Goal: Find specific page/section: Find specific page/section

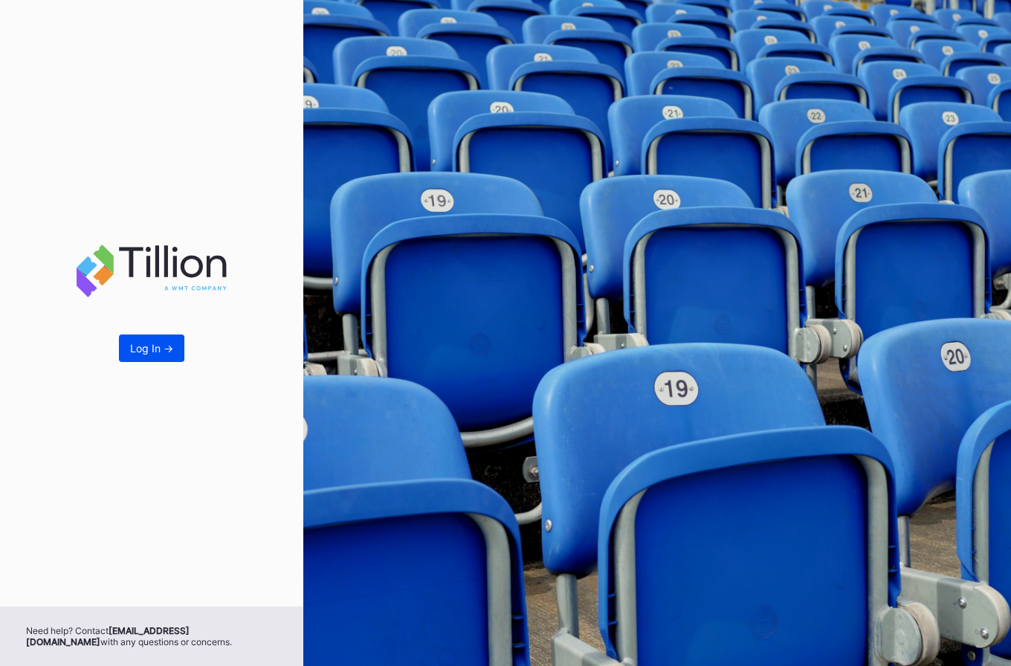
click at [173, 341] on button "Log In ->" at bounding box center [151, 349] width 65 height 28
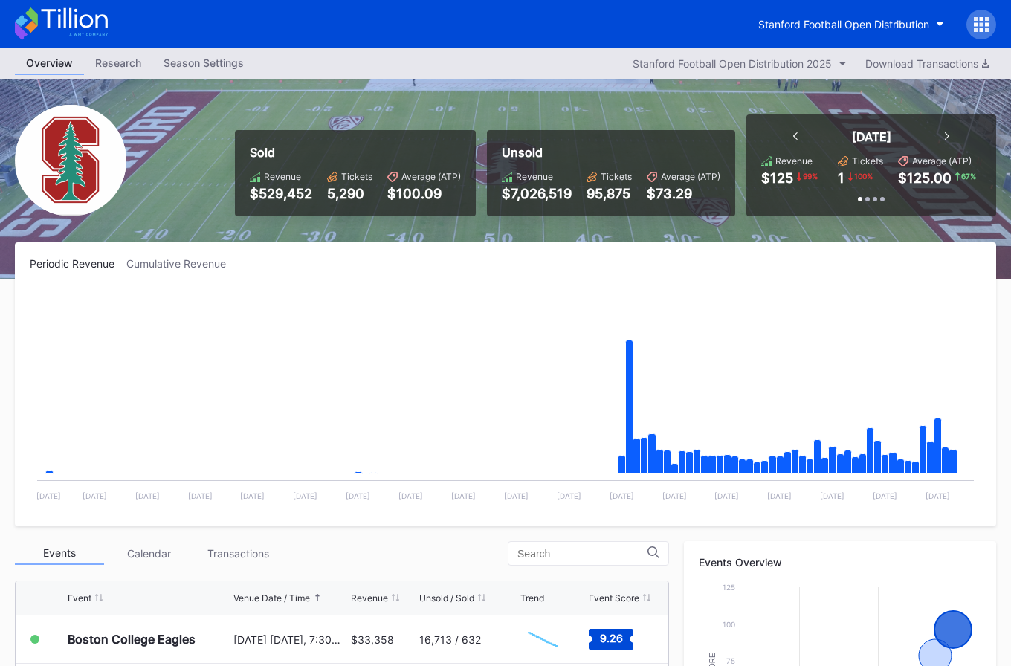
click at [69, 24] on icon at bounding box center [74, 18] width 66 height 20
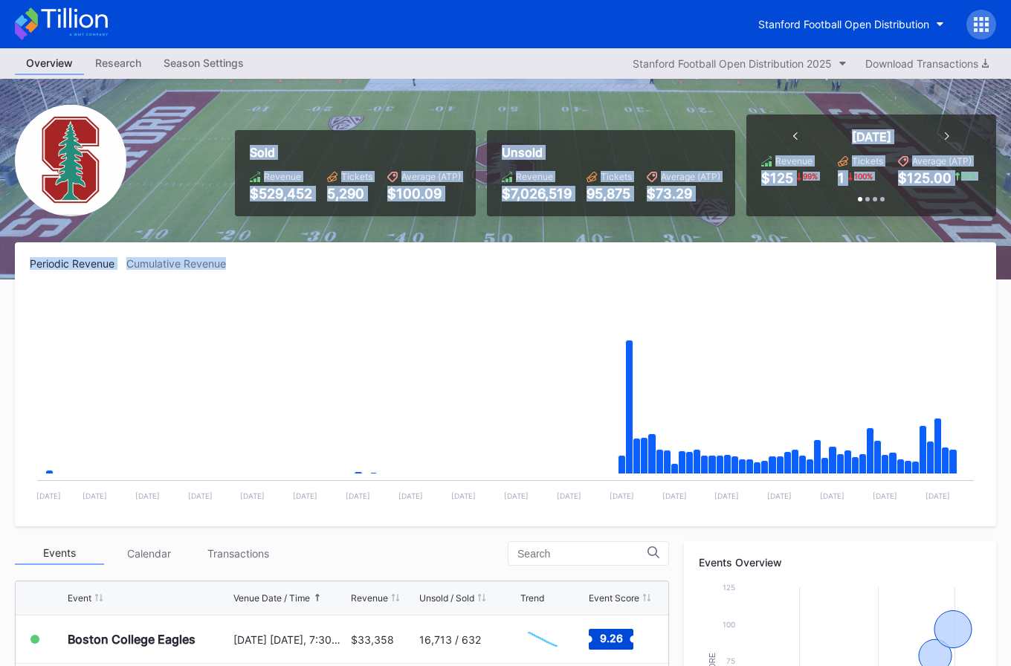
drag, startPoint x: 273, startPoint y: 143, endPoint x: 948, endPoint y: 266, distance: 686.5
click at [948, 266] on div "Overview Research Season Settings Stanford Football Open Distribution 2025 Down…" at bounding box center [505, 586] width 1011 height 1076
click at [948, 266] on div "Periodic Revenue Cumulative Revenue" at bounding box center [506, 263] width 952 height 13
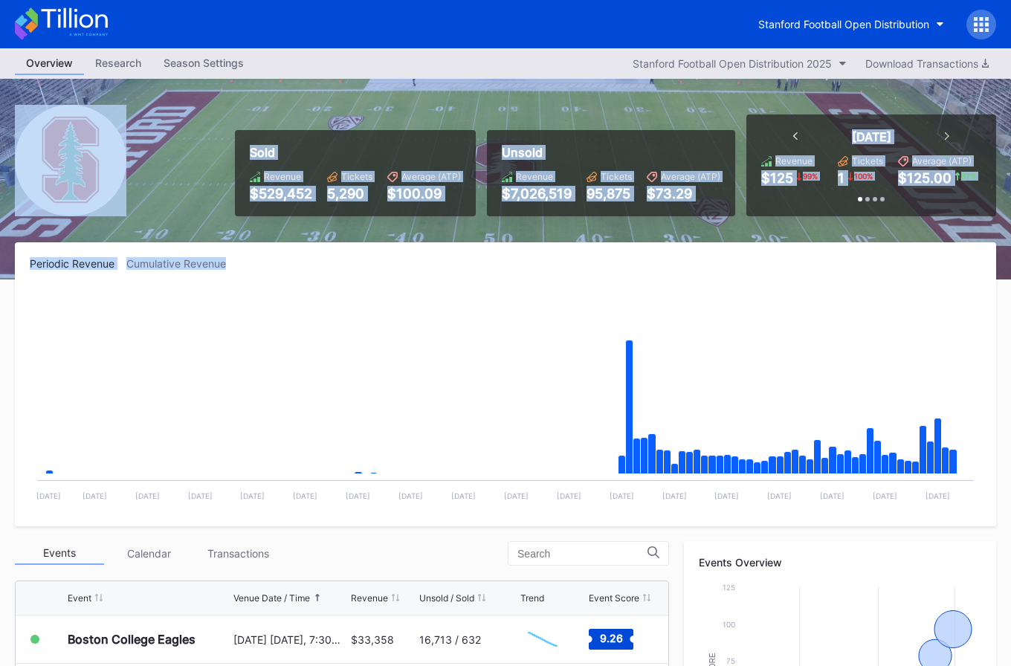
drag, startPoint x: 615, startPoint y: 264, endPoint x: 144, endPoint y: 103, distance: 497.7
click at [144, 103] on div "Overview Research Season Settings Stanford Football Open Distribution 2025 Down…" at bounding box center [505, 586] width 1011 height 1076
click at [144, 103] on div "Sold Revenue $529,452 Tickets 5,290 Average (ATP) $100.09 Unsold Revenue $7,026…" at bounding box center [505, 179] width 1011 height 201
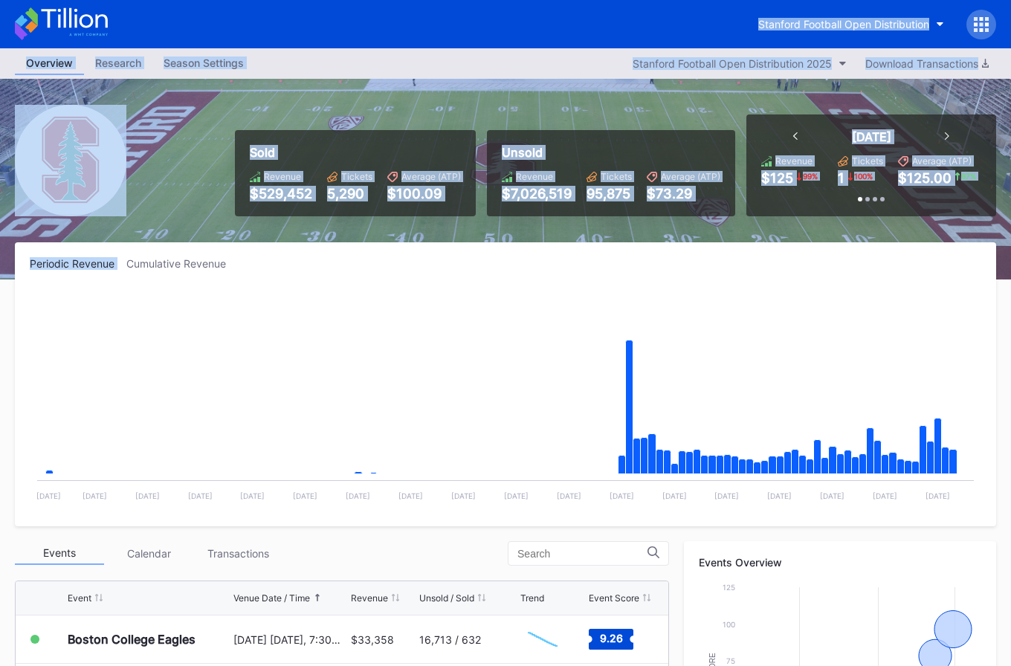
drag, startPoint x: 378, startPoint y: 157, endPoint x: 637, endPoint y: 254, distance: 276.5
click at [637, 254] on div "Stanford Football Open Distribution Overview Research Season Settings Stanford …" at bounding box center [505, 562] width 1011 height 1124
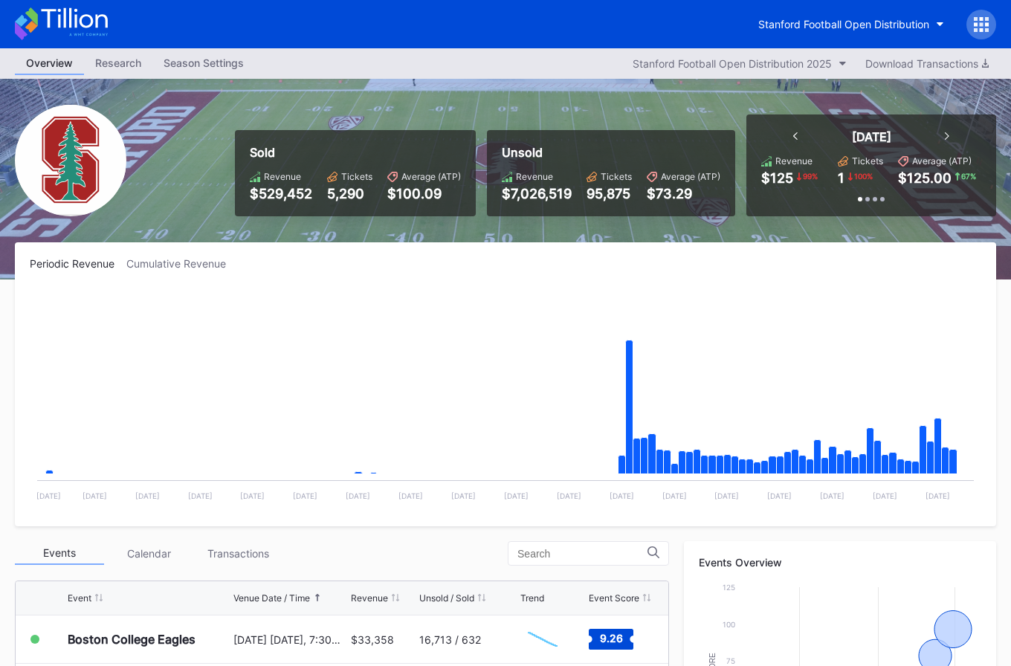
click at [637, 255] on div "Periodic Revenue Cumulative Revenue Created with Highcharts 11.2.0 Chart title …" at bounding box center [506, 384] width 982 height 284
click at [853, 25] on div "Stanford Football Open Distribution" at bounding box center [844, 24] width 171 height 13
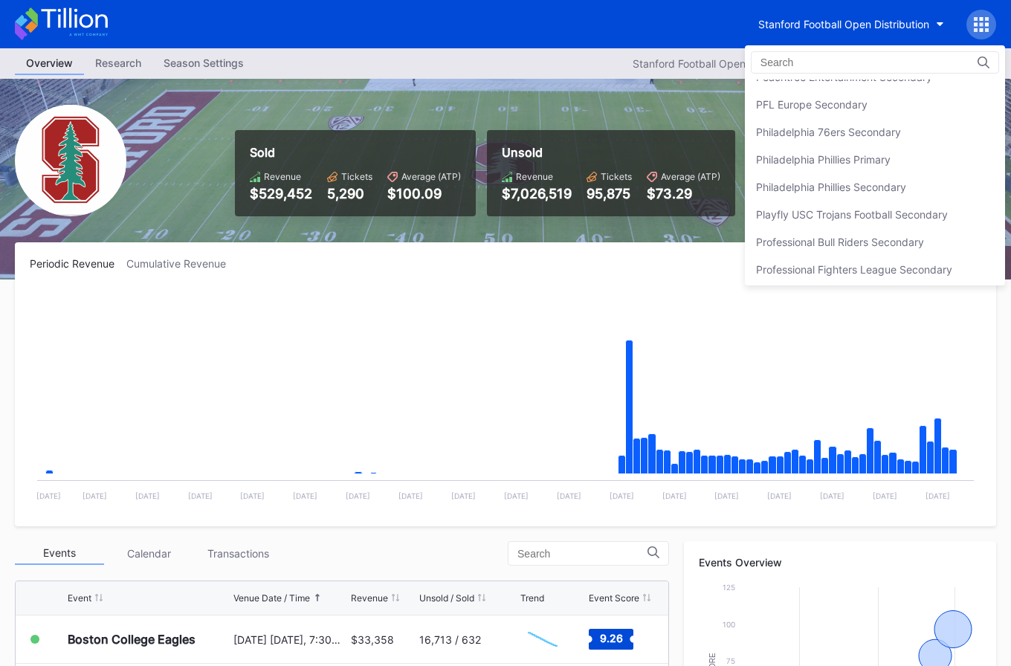
scroll to position [3196, 0]
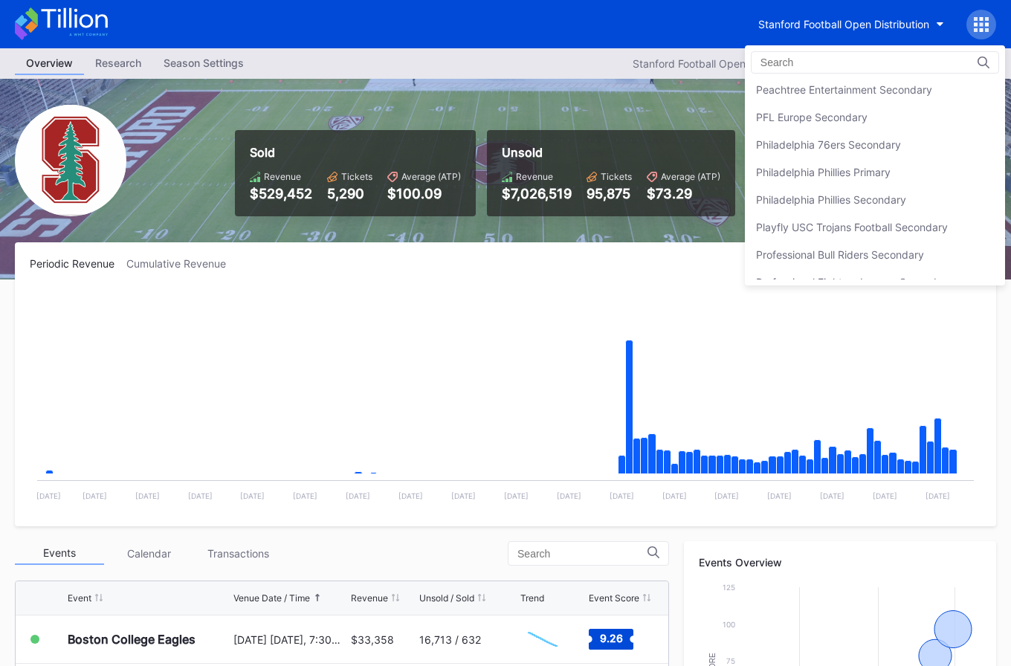
click at [847, 145] on div "Philadelphia 76ers Secondary" at bounding box center [828, 144] width 145 height 13
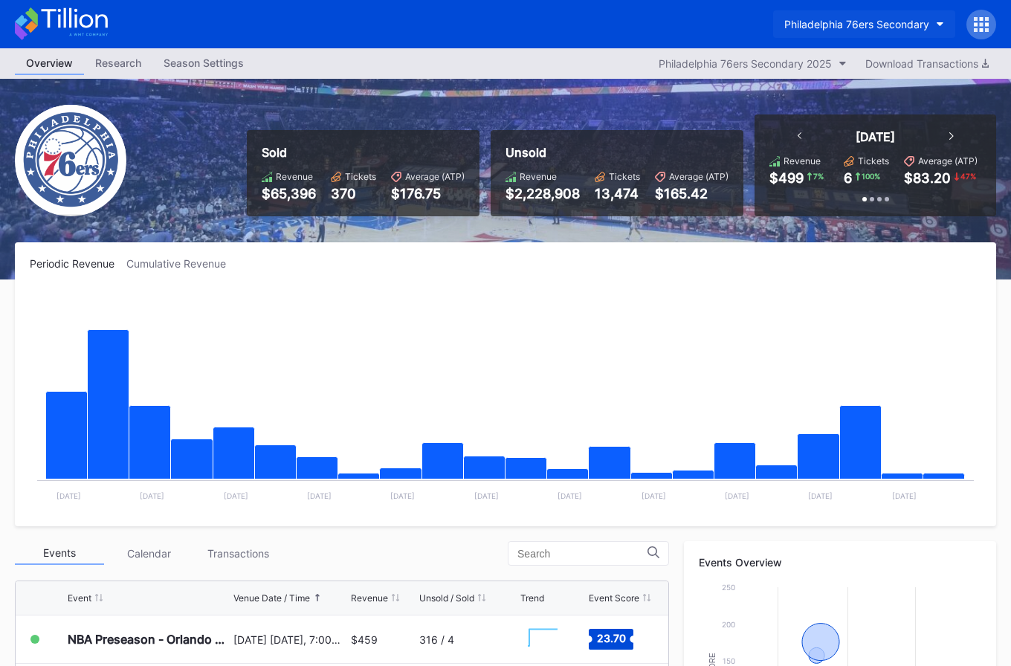
click at [848, 22] on div "Philadelphia 76ers Secondary" at bounding box center [857, 24] width 145 height 13
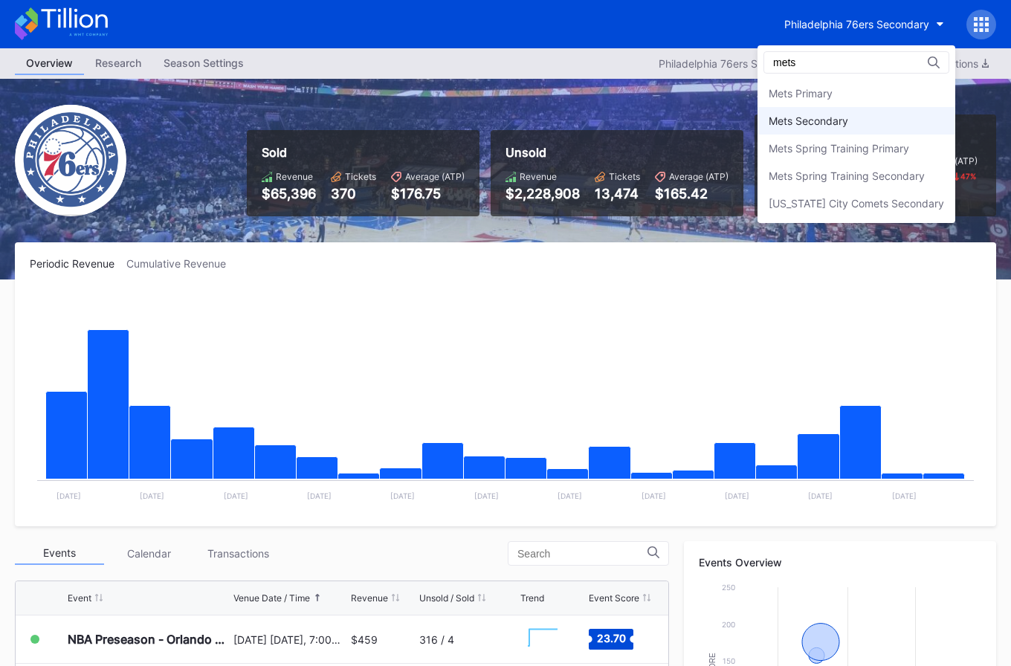
type input "mets"
click at [921, 129] on div "Mets Secondary" at bounding box center [857, 121] width 198 height 28
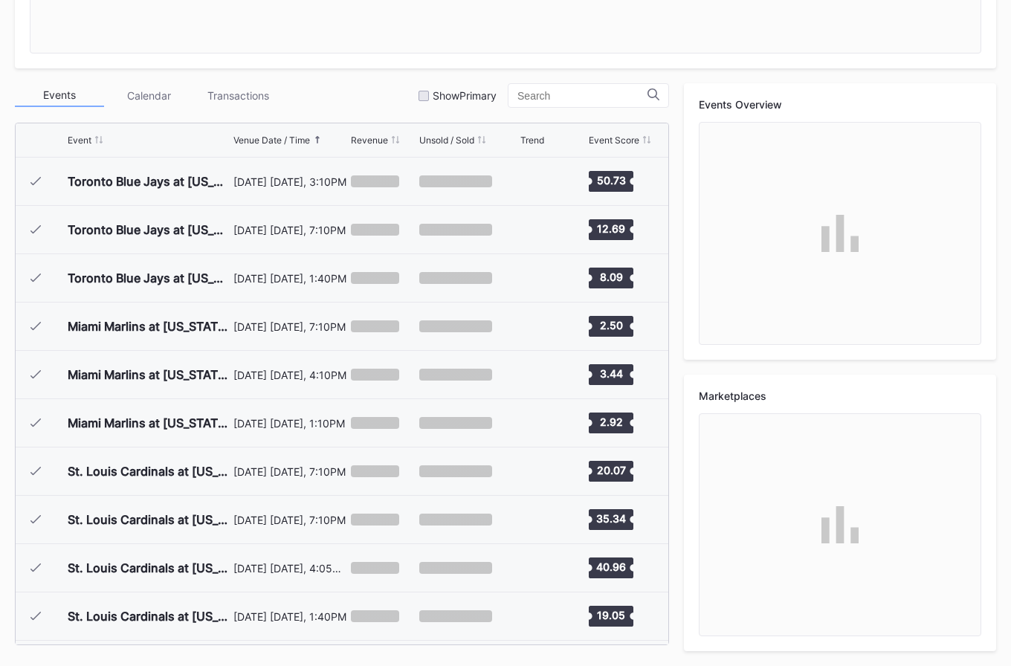
scroll to position [3380, 0]
